Goal: Complete application form

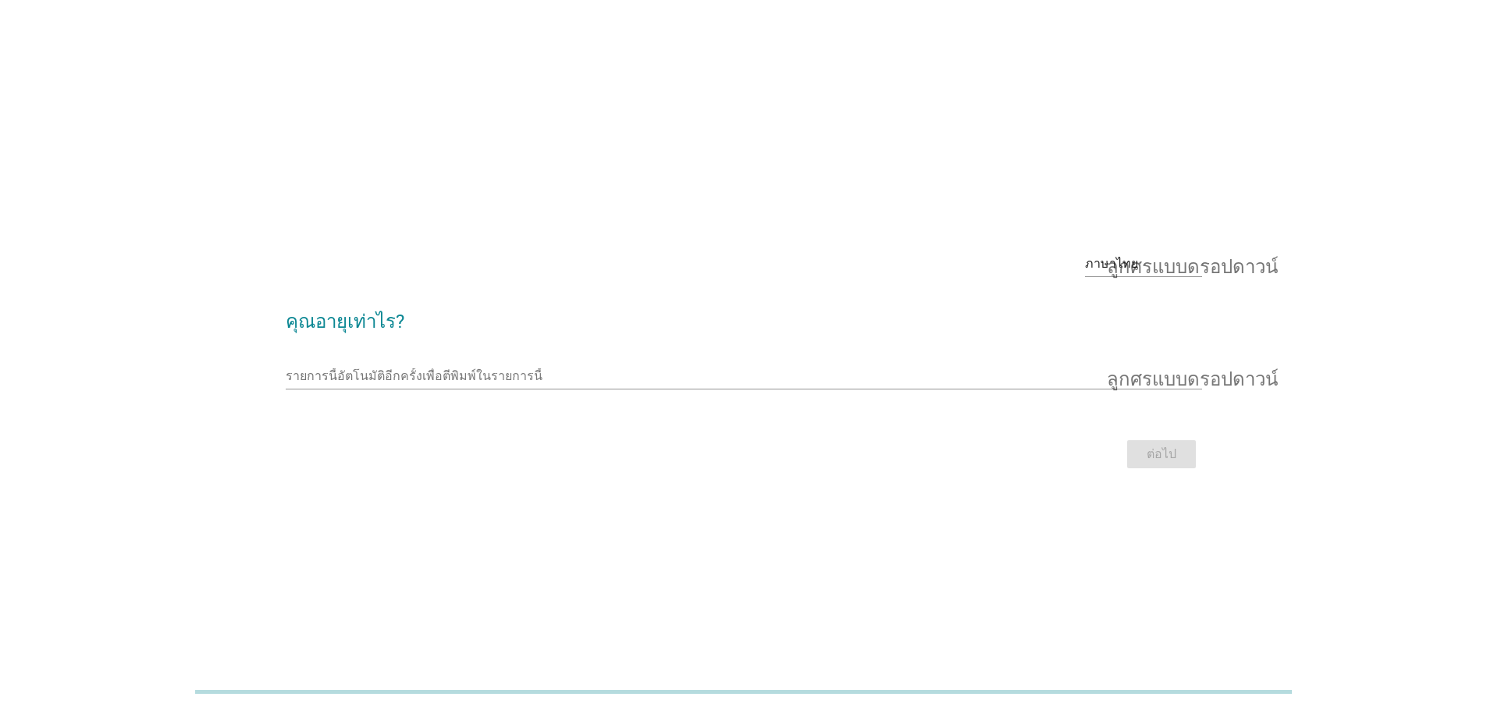
click at [426, 357] on div "รายการนี้อัตโนมัติอีกครั้งเพื่อตีพิมพ์ในรายการนี้ ลูกศรแบบดรอปดาวน์" at bounding box center [744, 379] width 917 height 50
drag, startPoint x: 483, startPoint y: 370, endPoint x: 500, endPoint y: 368, distance: 16.6
click at [485, 370] on input "รายการนี้อัตโนมัติอีกครั้งเพื่อตีพิมพ์ในรายการนี้" at bounding box center [733, 376] width 895 height 25
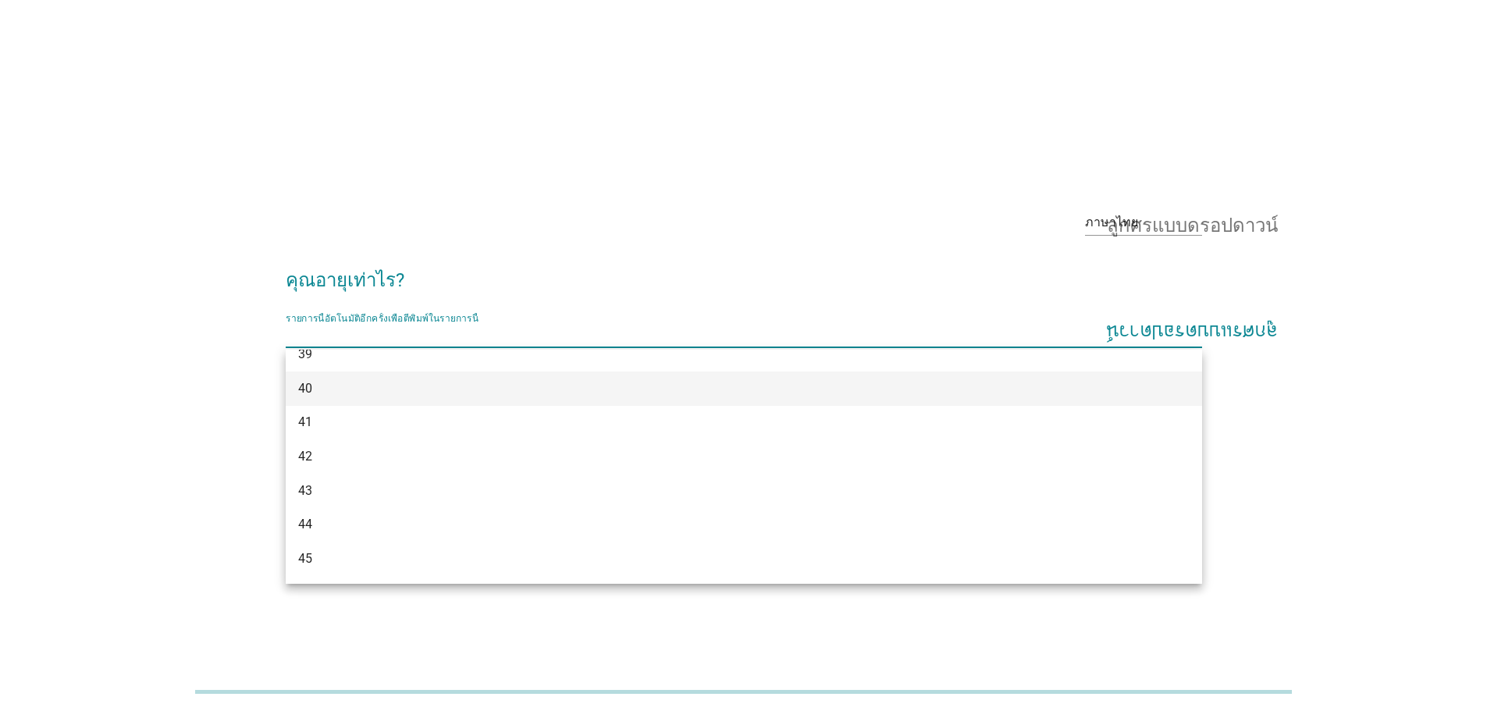
scroll to position [703, 0]
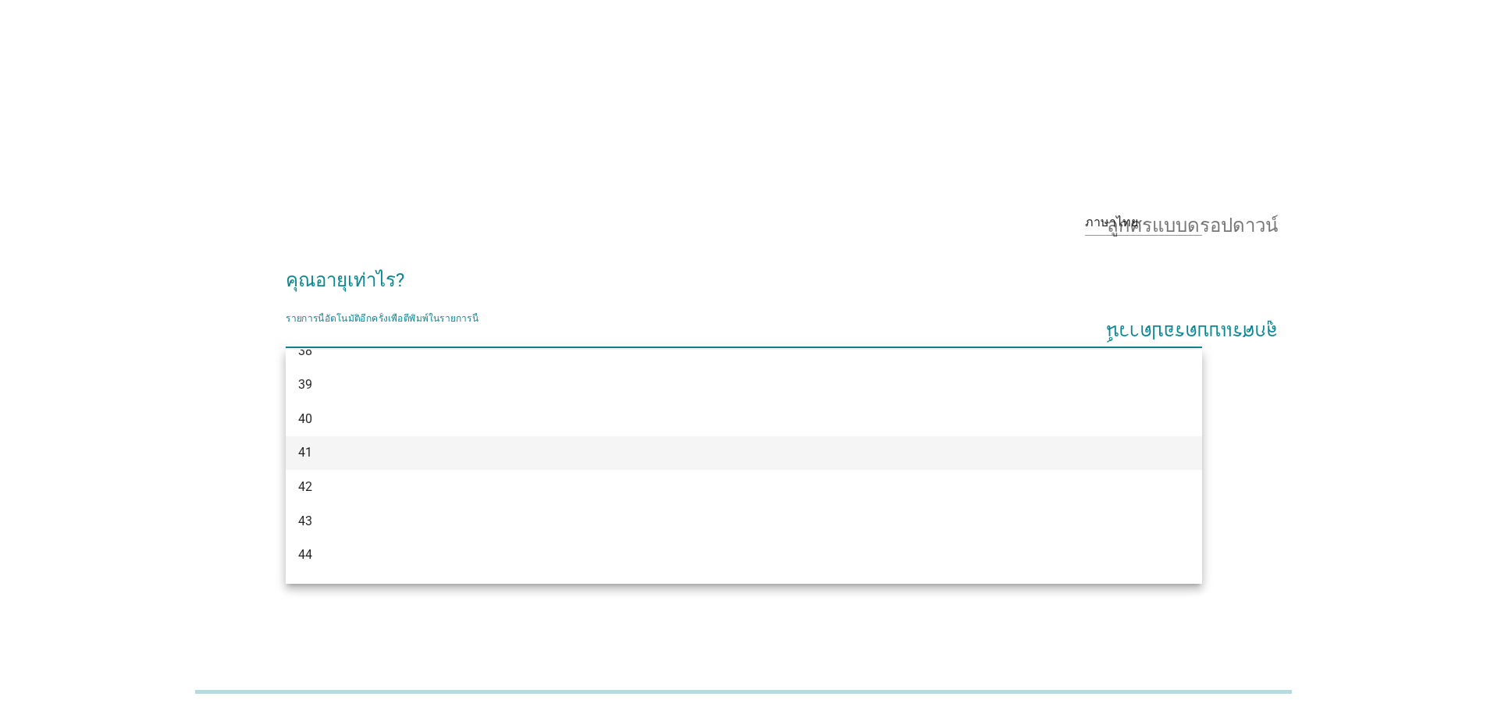
click at [326, 452] on div "41" at bounding box center [706, 452] width 817 height 19
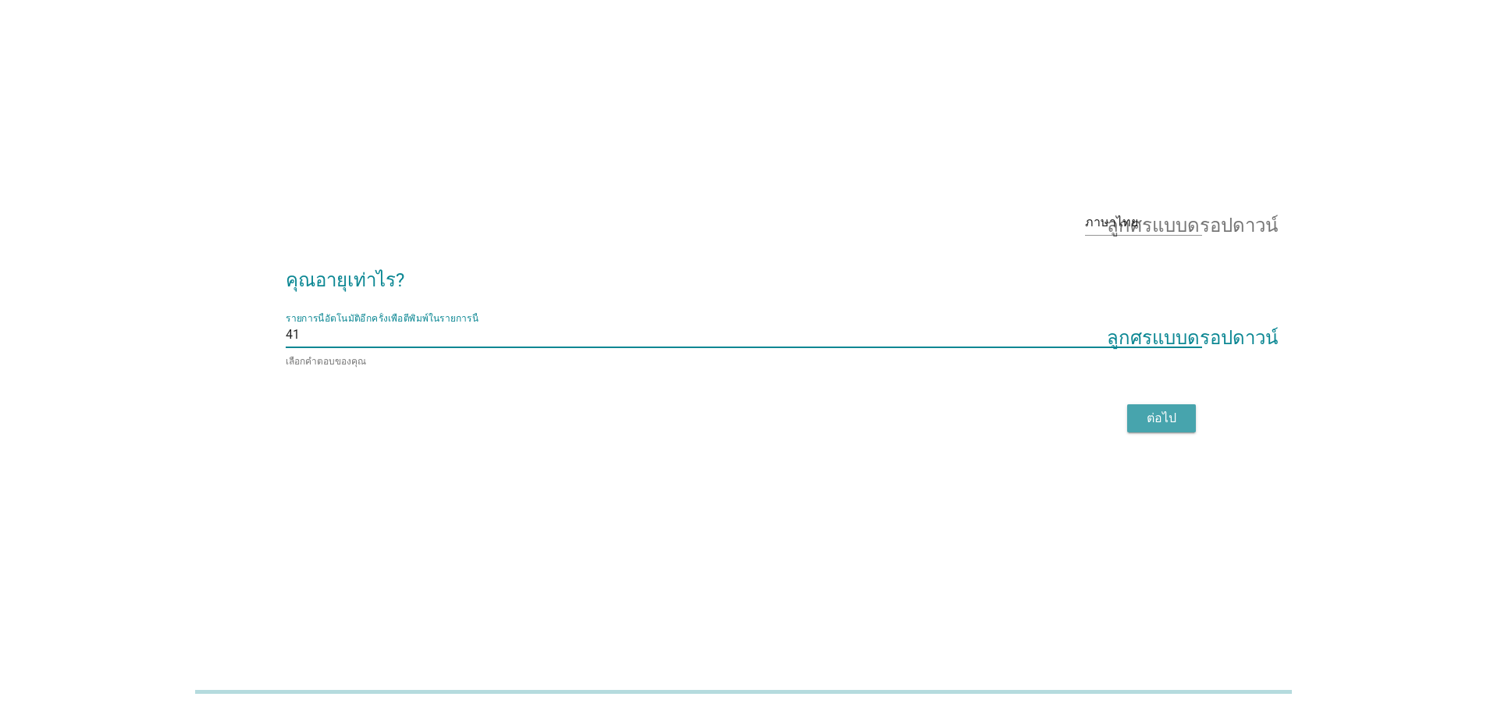
drag, startPoint x: 1145, startPoint y: 412, endPoint x: 1198, endPoint y: 411, distance: 53.1
click at [1145, 411] on div "ต่อไป" at bounding box center [1162, 418] width 44 height 19
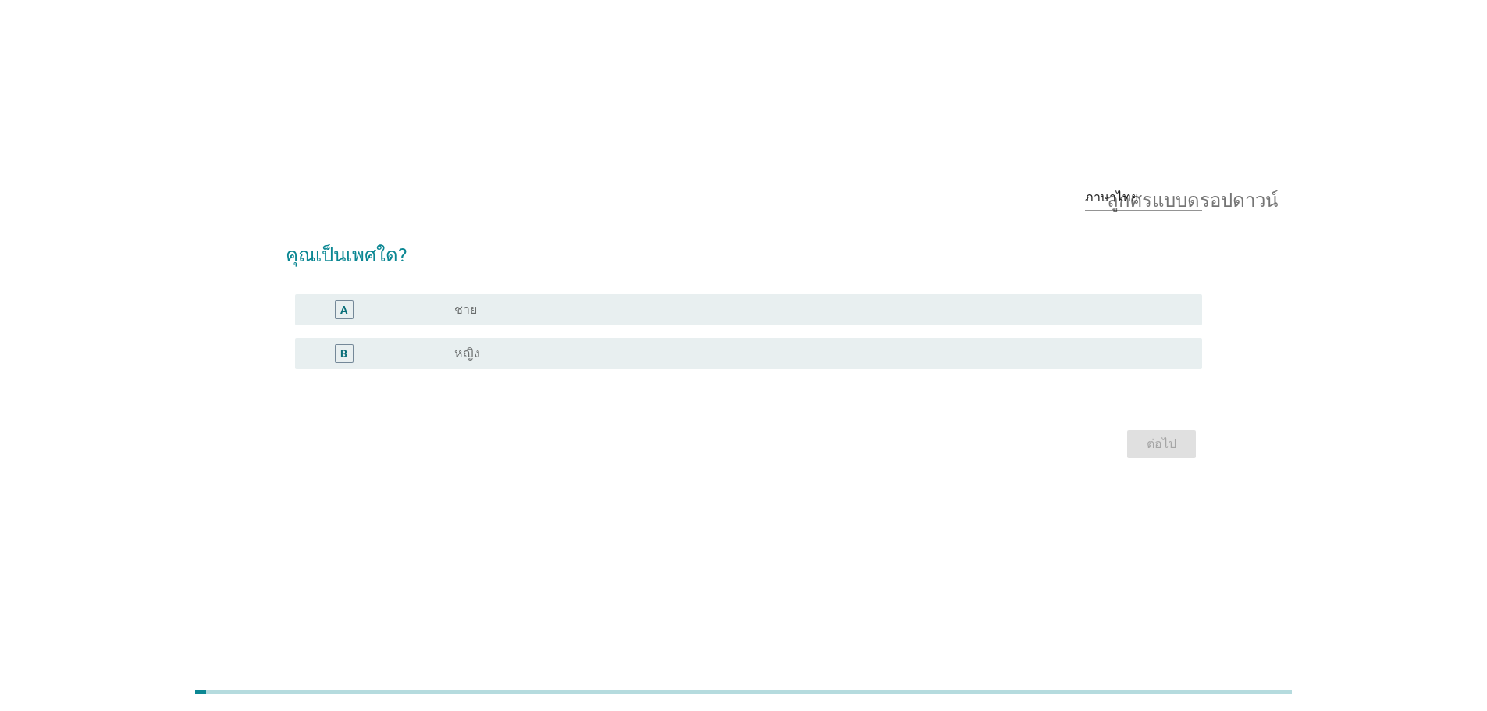
scroll to position [0, 0]
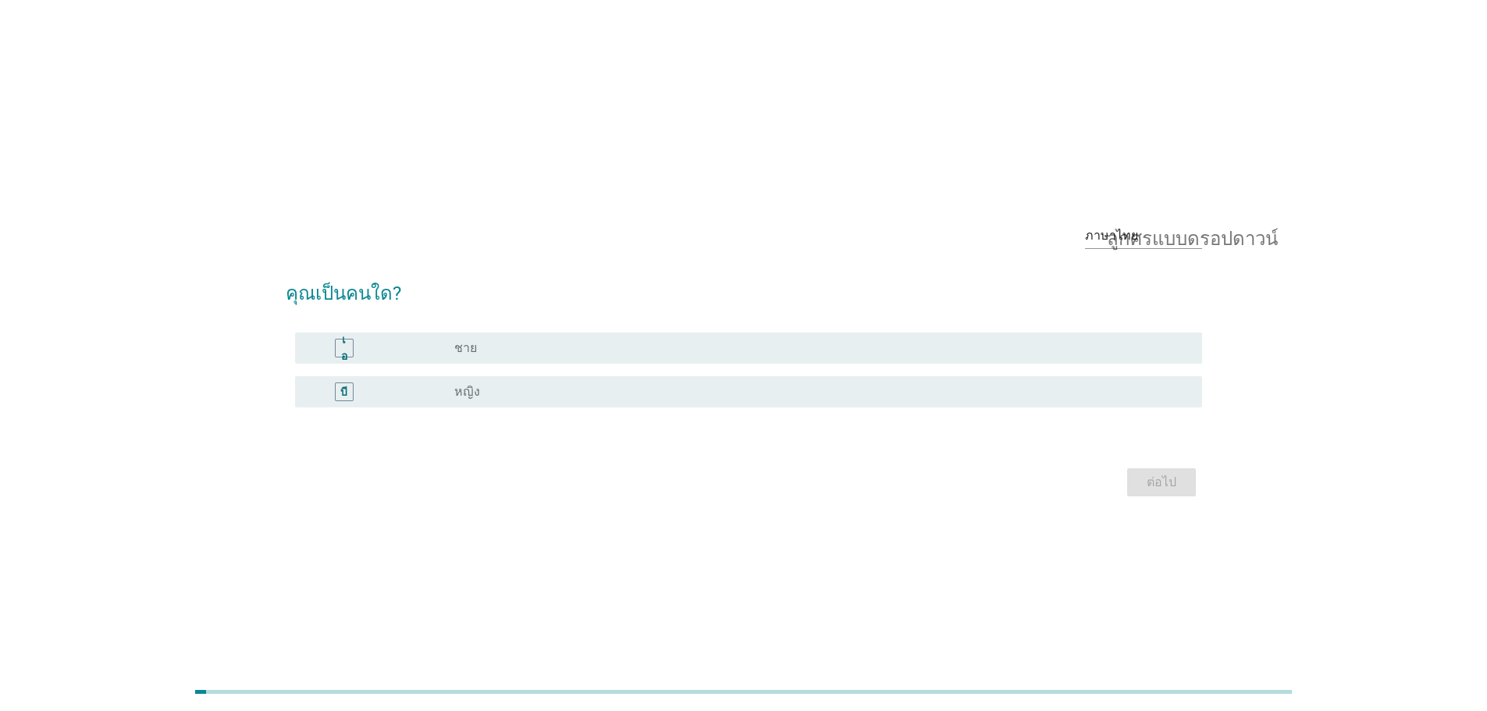
click at [487, 352] on div "ปุ่มวิทยุ[PERSON_NAME]เลือก ชาย" at bounding box center [815, 348] width 723 height 16
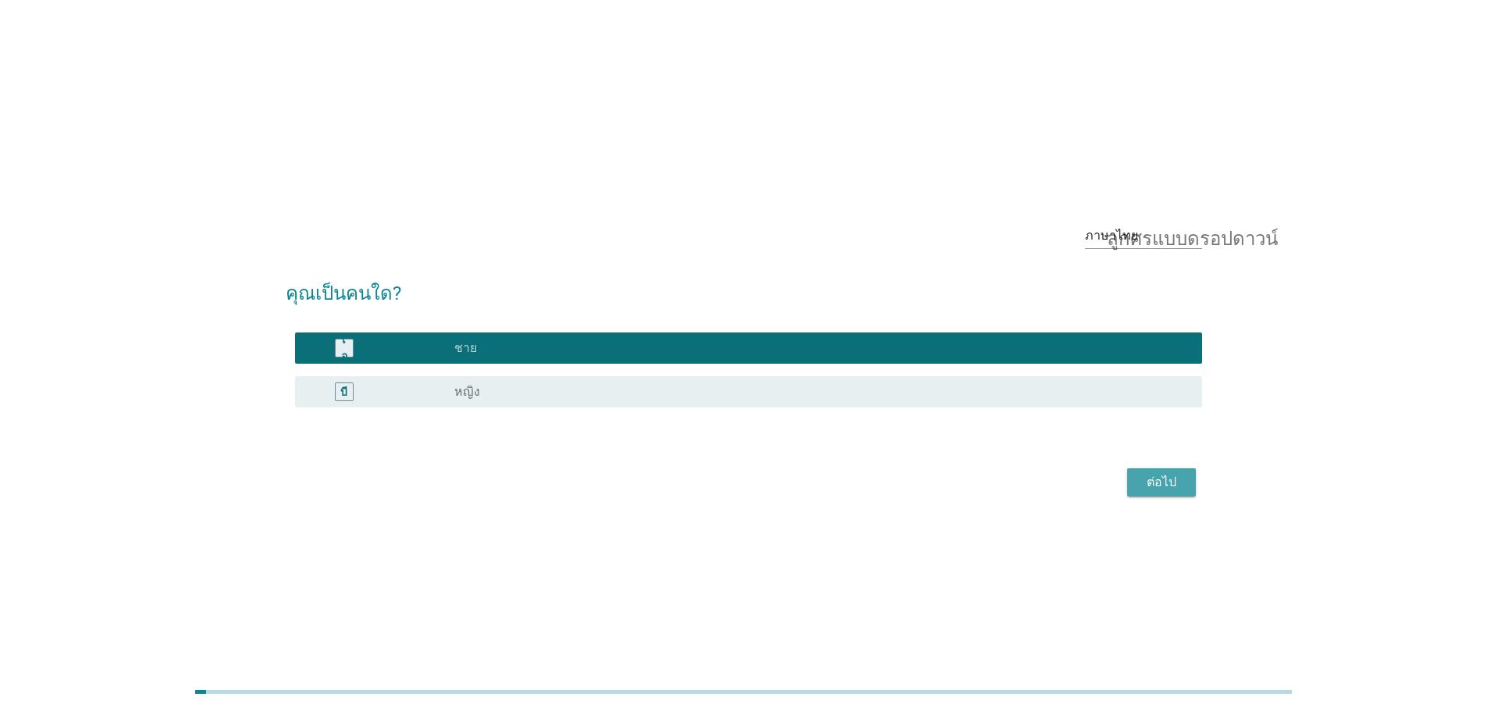
click at [1169, 490] on font "ต่อไป" at bounding box center [1162, 482] width 30 height 19
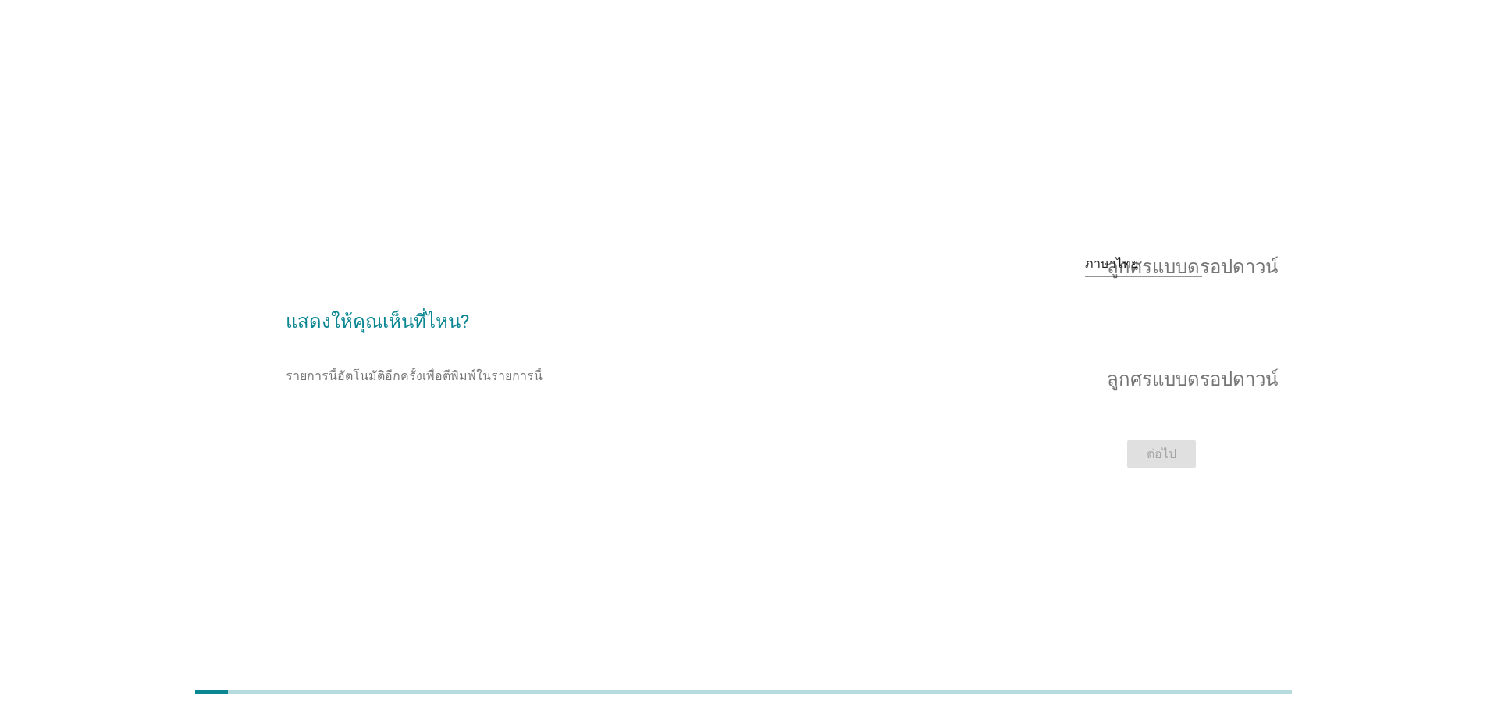
click at [730, 375] on input "รายการนี้อัตโนมัติอีกครั้งเพื่อตีพิมพ์ในรายการนี้" at bounding box center [733, 376] width 895 height 25
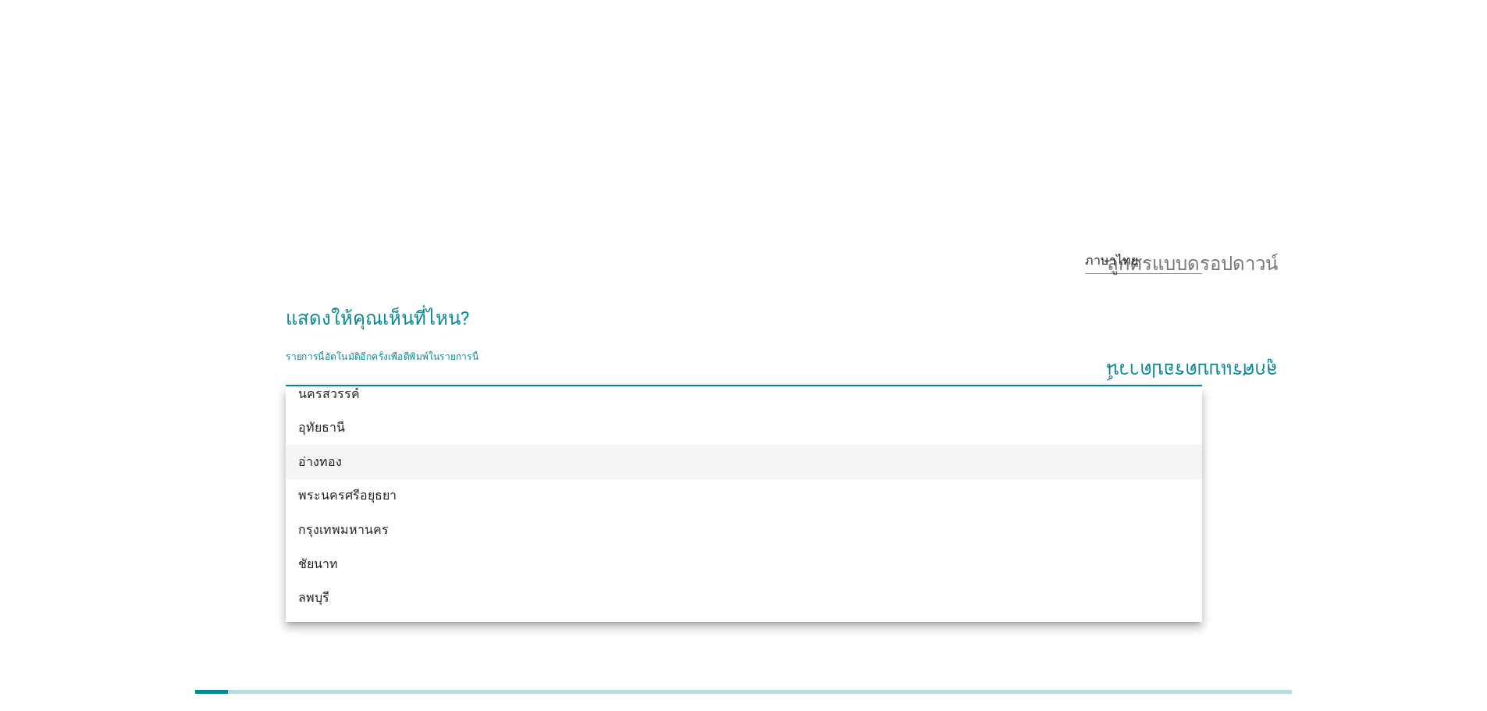
scroll to position [1327, 0]
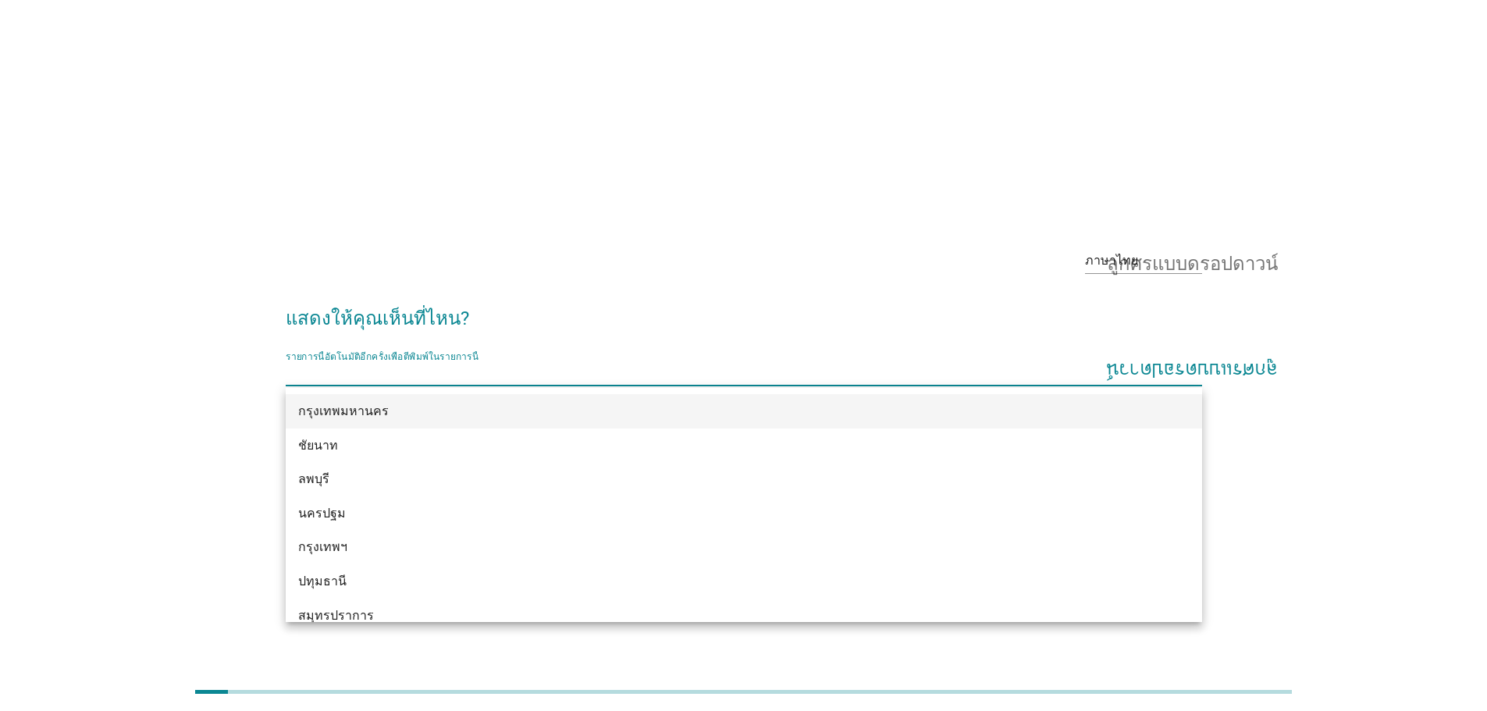
click at [379, 414] on font "กรุงเทพมหานคร" at bounding box center [343, 411] width 91 height 15
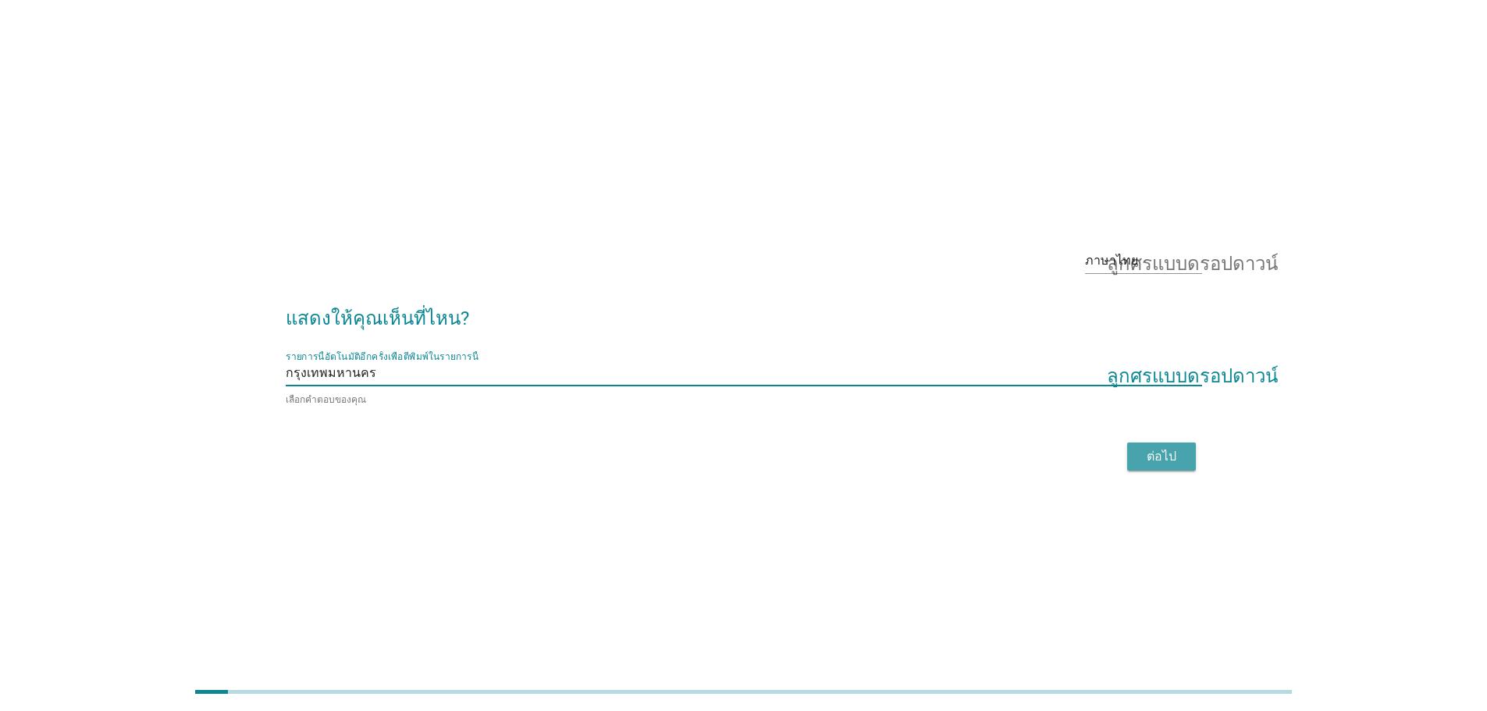
click at [1172, 454] on font "ต่อไป" at bounding box center [1162, 456] width 30 height 15
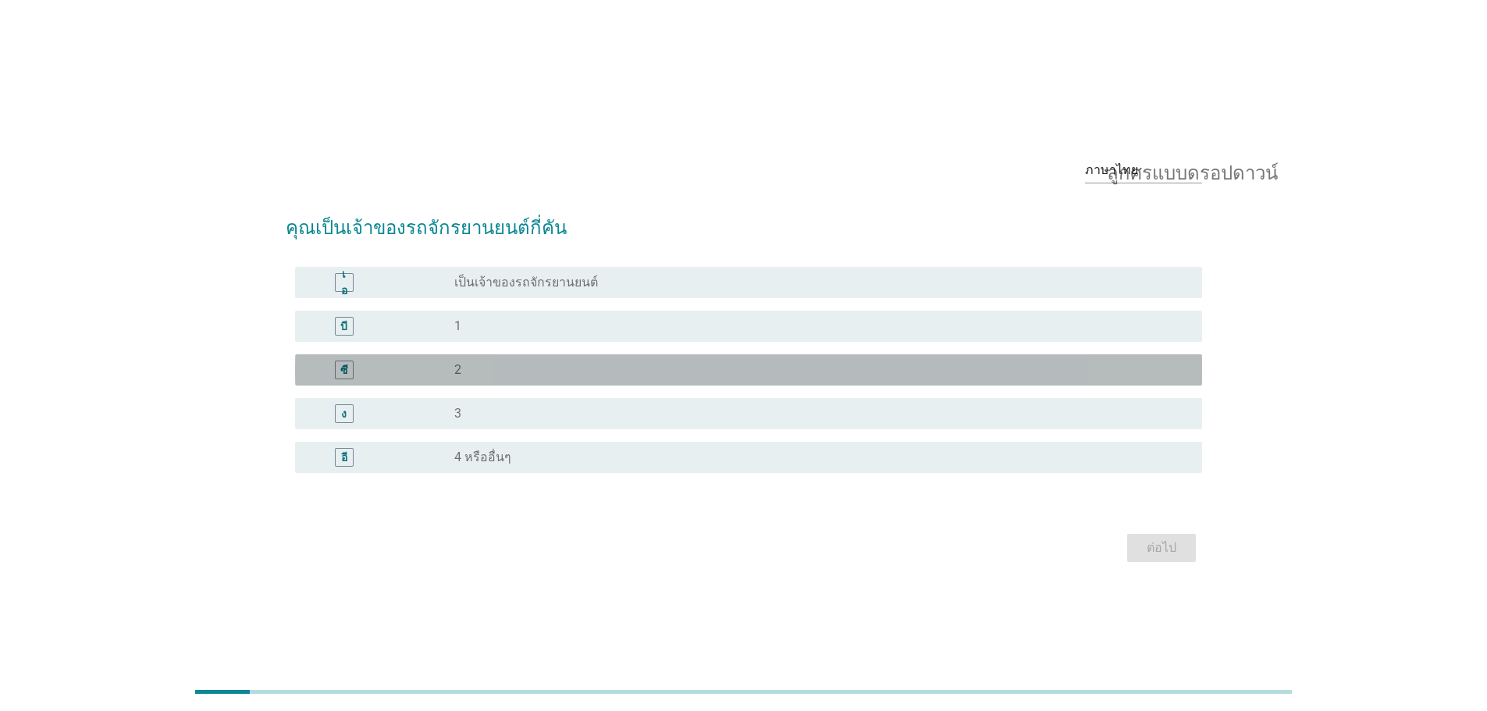
click at [491, 372] on div "ปุ่มวิทยุ[PERSON_NAME]เลือก 2" at bounding box center [815, 370] width 723 height 16
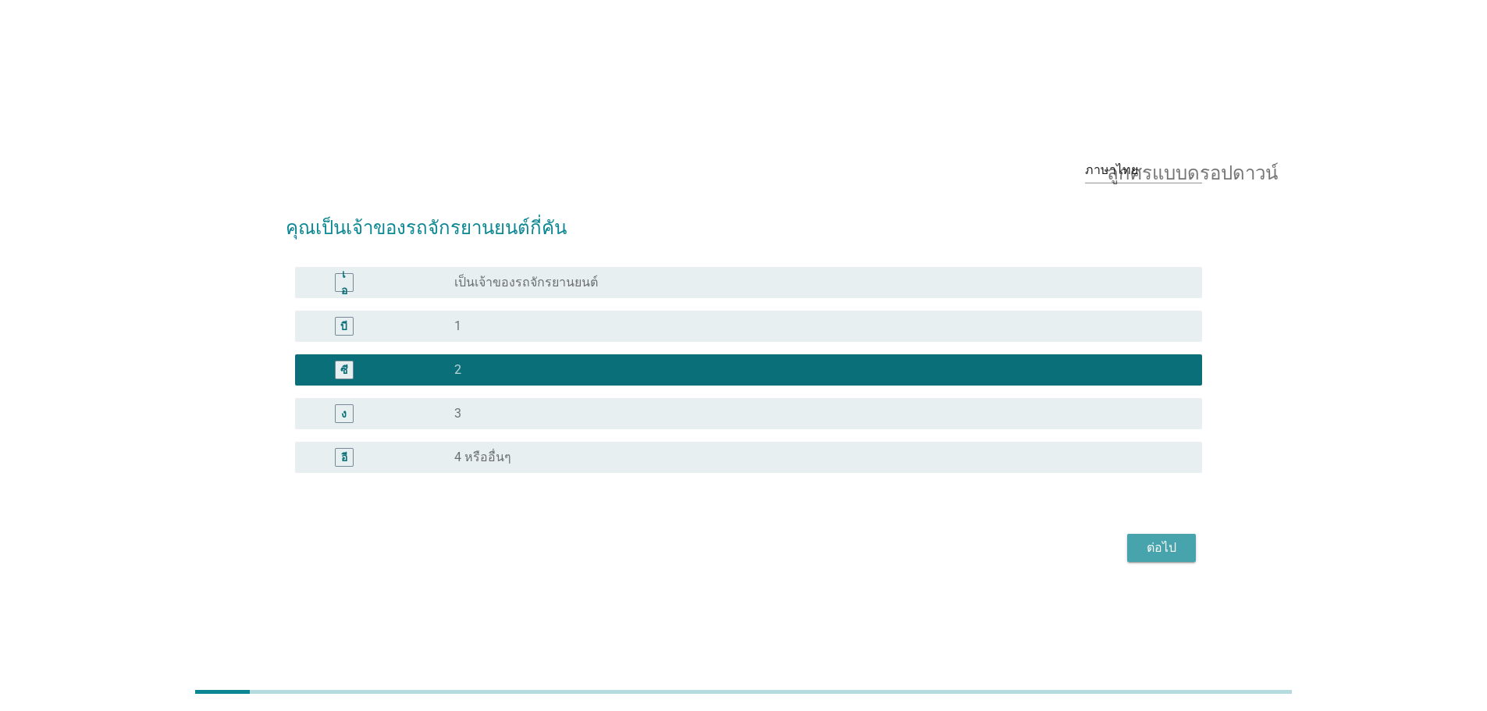
click at [1163, 544] on font "ต่อไป" at bounding box center [1162, 547] width 30 height 15
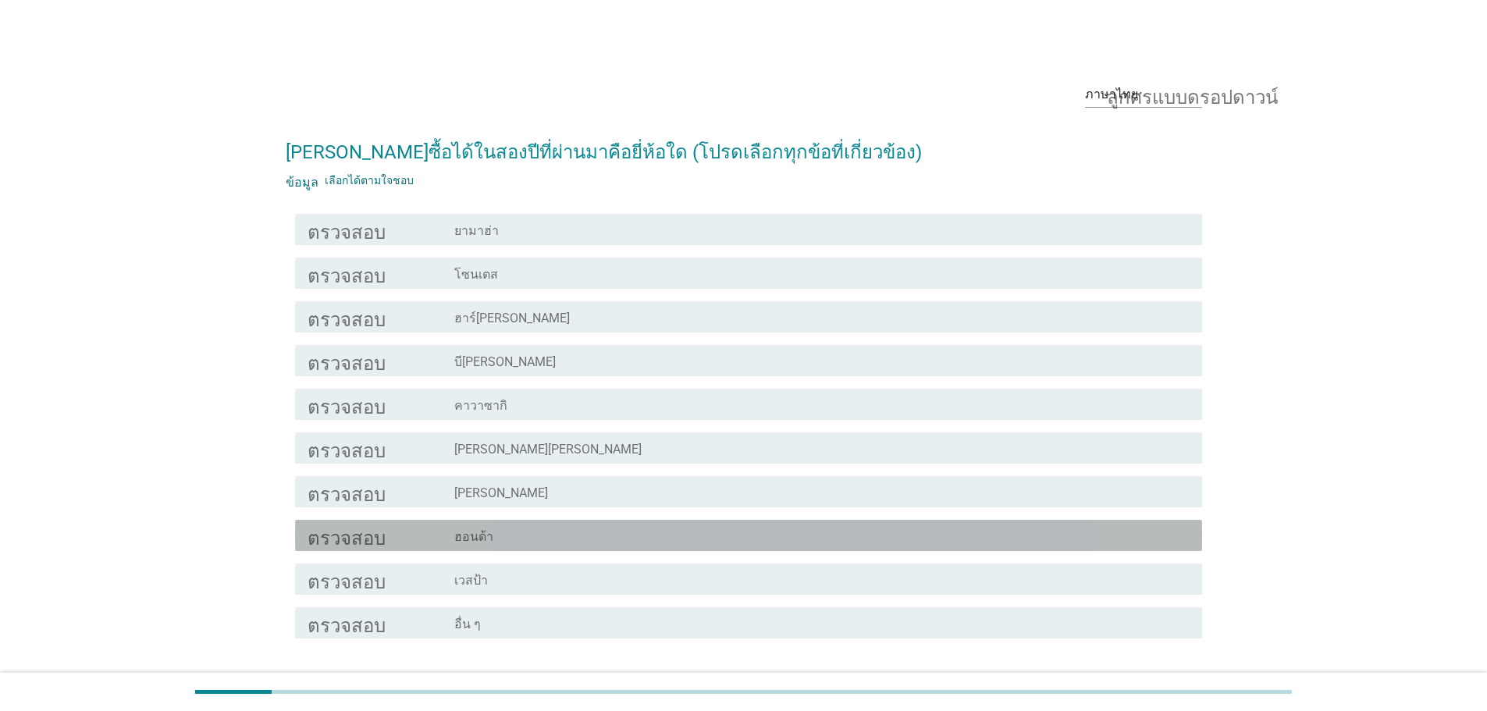
click at [512, 533] on div "โครงร่างกล่องกาเครื่องหมายว่าง ฮอนด้า" at bounding box center [821, 535] width 735 height 19
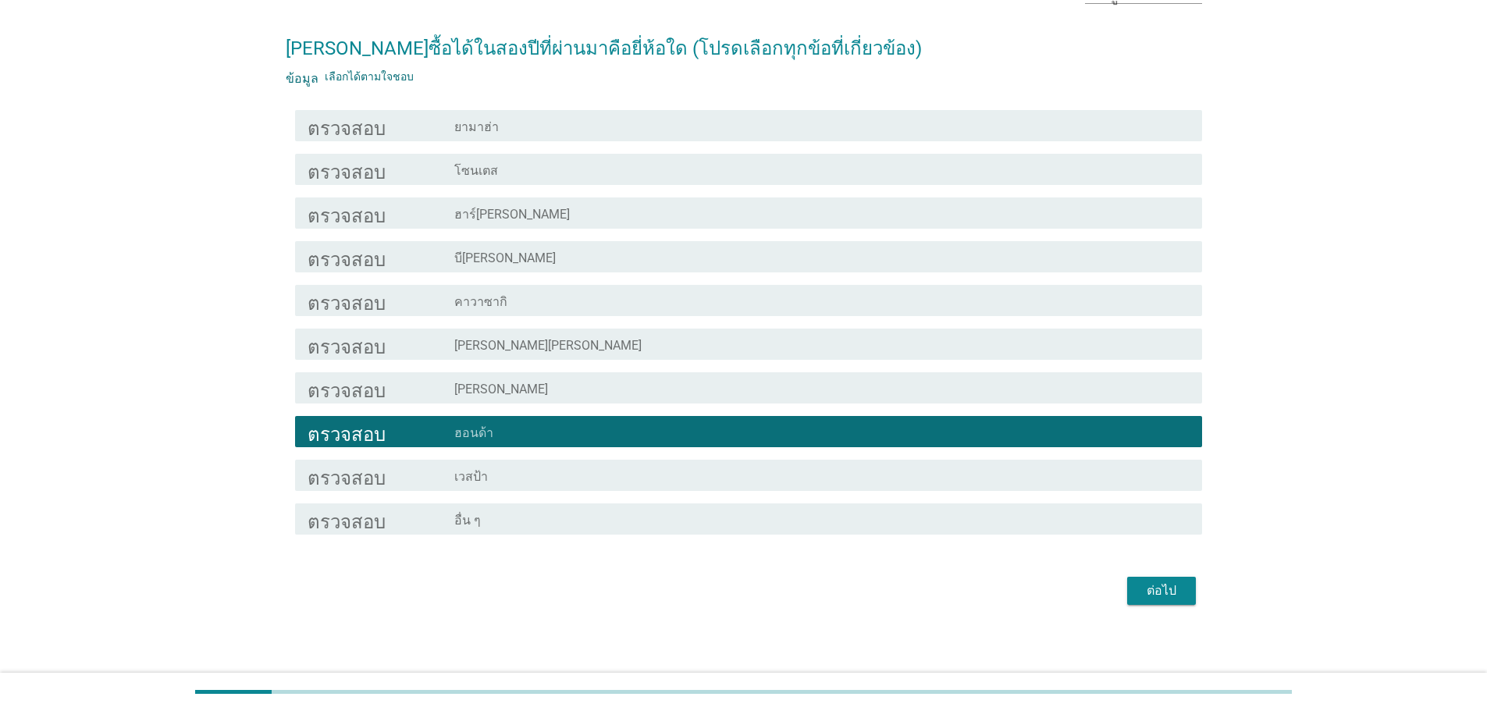
scroll to position [109, 0]
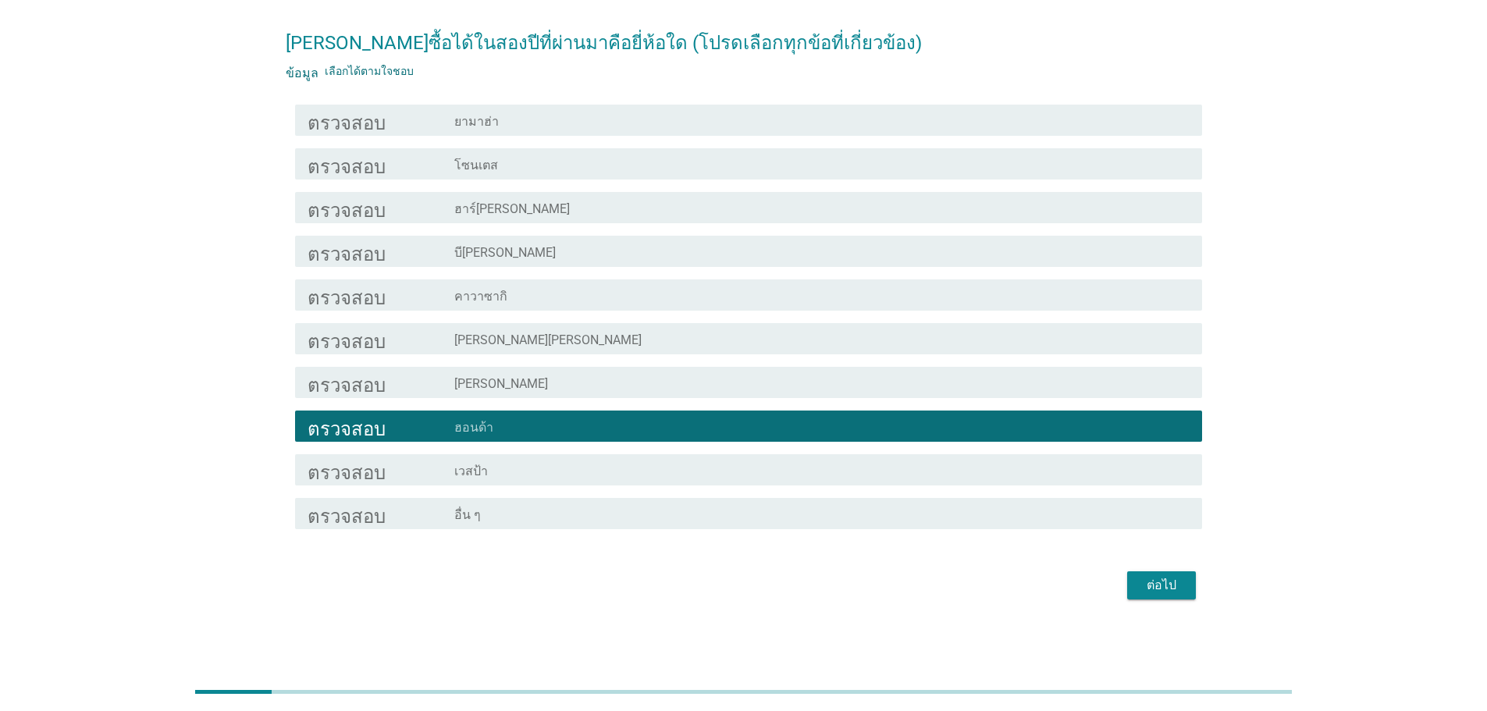
click at [513, 206] on font "ฮาร์[PERSON_NAME]" at bounding box center [512, 208] width 116 height 15
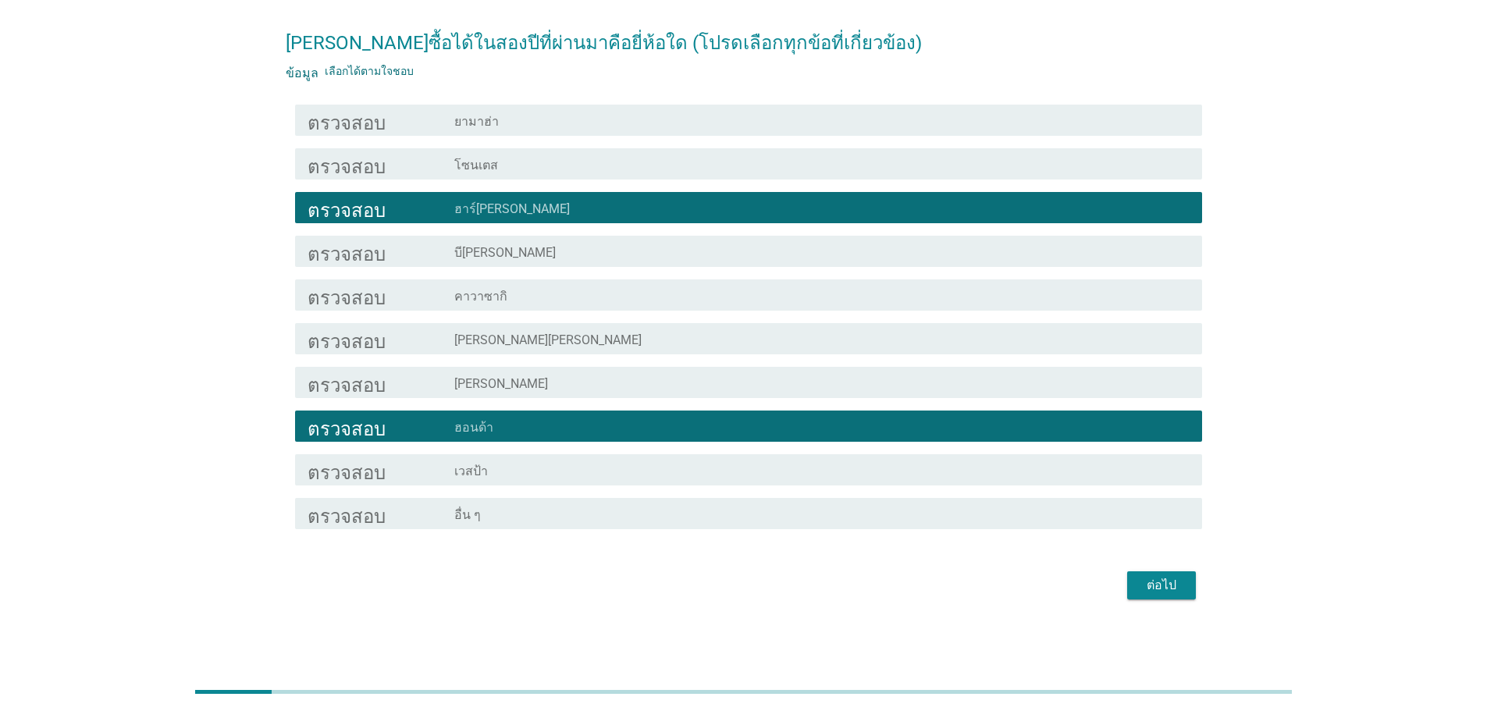
click at [1180, 590] on div "ต่อไป" at bounding box center [1162, 585] width 44 height 19
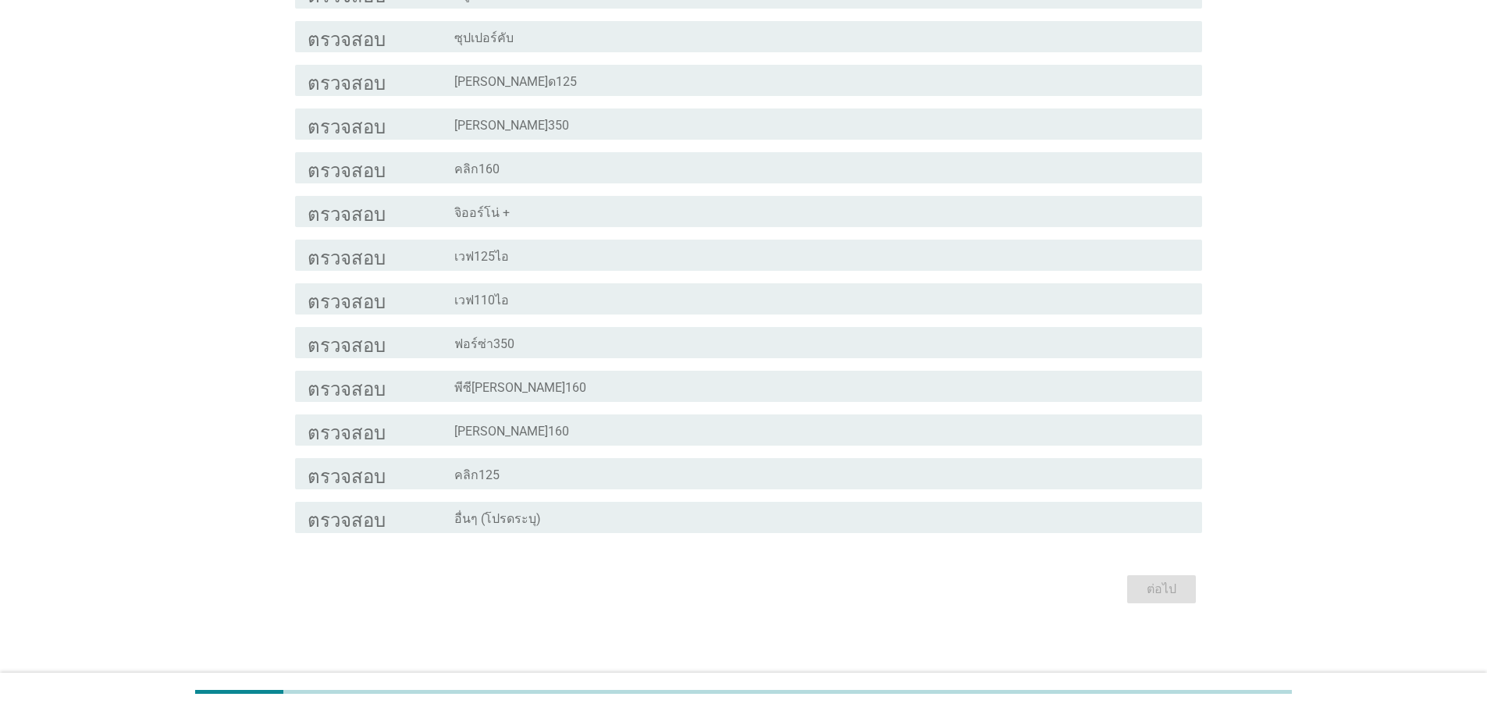
scroll to position [240, 0]
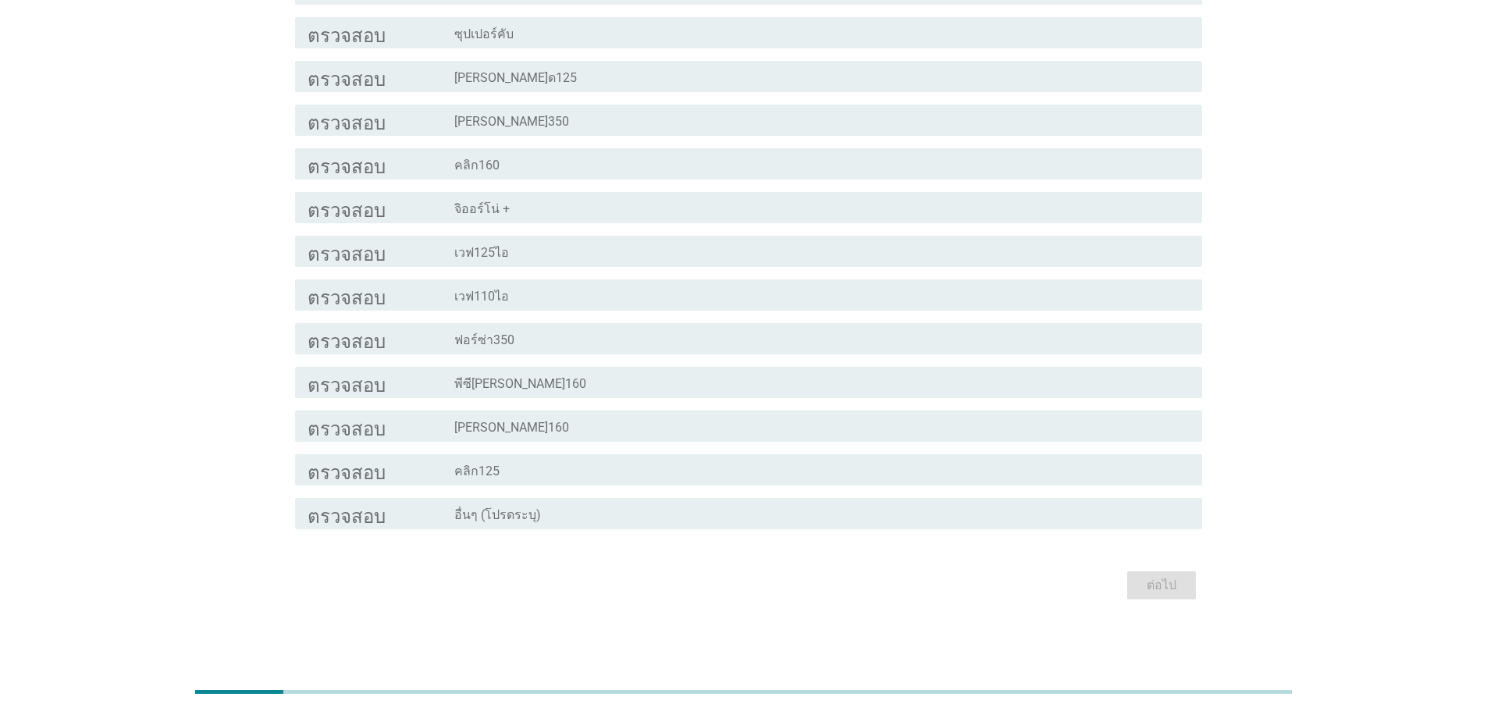
click at [522, 122] on div "โครงร่างกล่องกาเครื่องหมายว่าง [PERSON_NAME]350" at bounding box center [821, 120] width 735 height 19
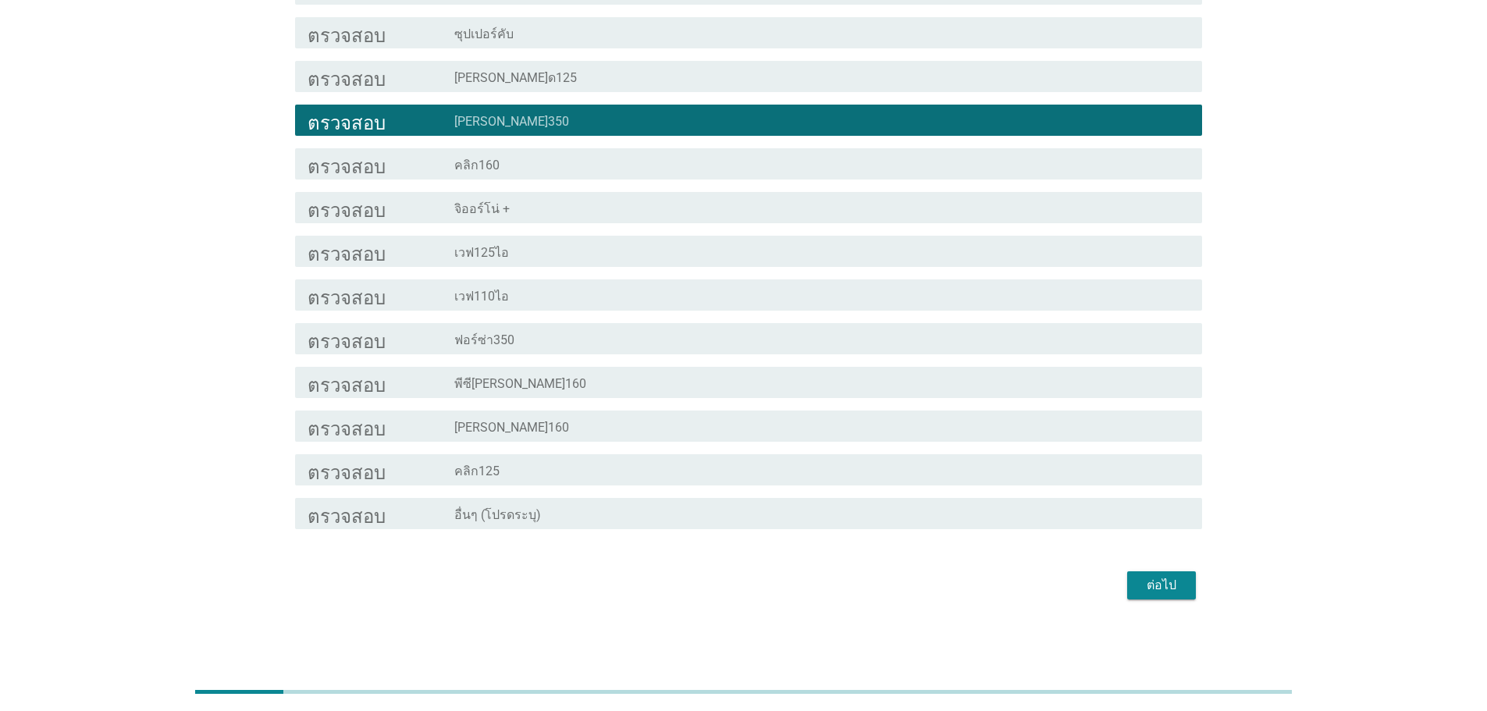
click at [1161, 584] on font "ต่อไป" at bounding box center [1162, 585] width 30 height 15
